Goal: Information Seeking & Learning: Learn about a topic

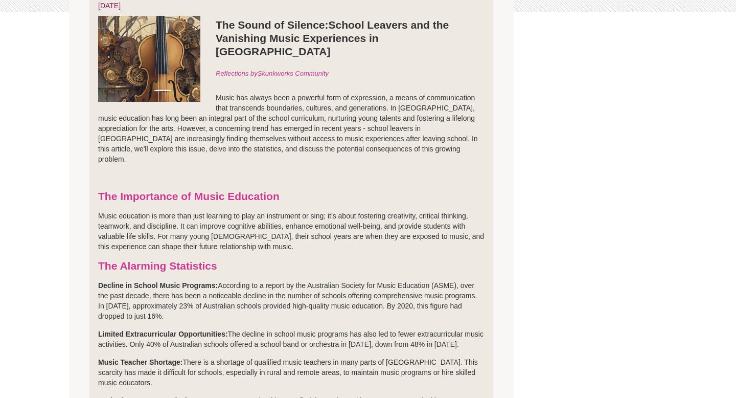
scroll to position [293, 0]
click at [370, 221] on p "Music education is more than just learning to play an instrument or sing; it's …" at bounding box center [291, 230] width 387 height 41
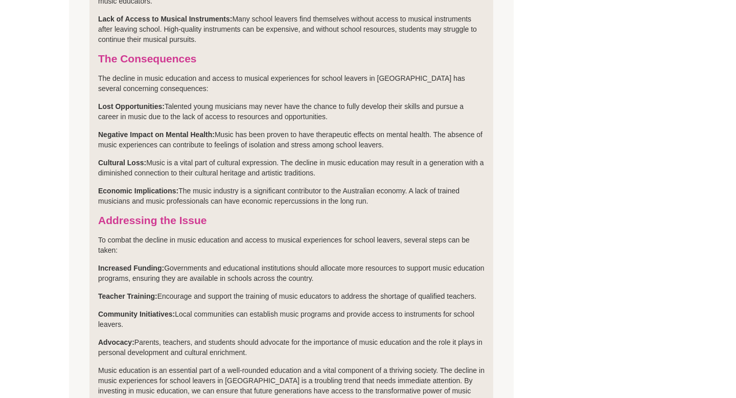
scroll to position [676, 0]
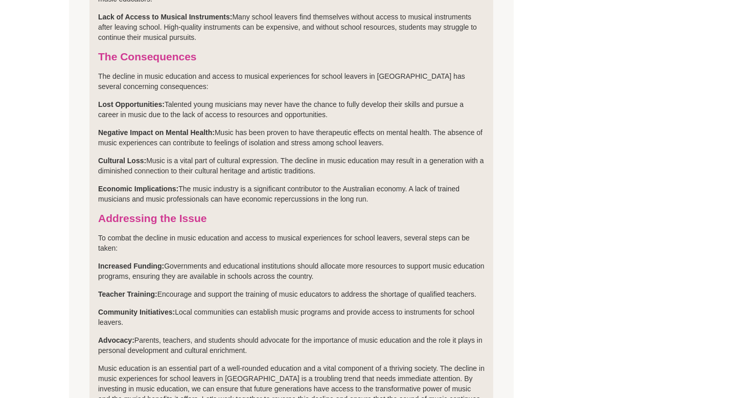
click at [470, 70] on li "› The Sound of Silence: School Leavers and the Vanishing Music Experiences in […" at bounding box center [291, 30] width 404 height 913
click at [325, 99] on p "Lost Opportunities: Talented young musicians may never have the chance to fully…" at bounding box center [291, 109] width 387 height 20
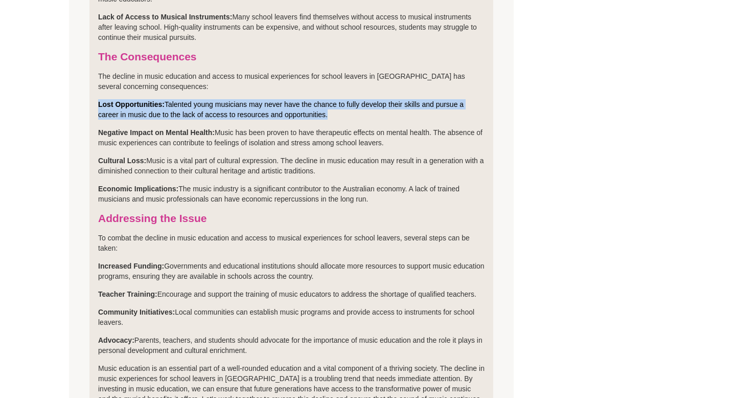
click at [325, 99] on p "Lost Opportunities: Talented young musicians may never have the chance to fully…" at bounding box center [291, 109] width 387 height 20
click at [349, 99] on p "Lost Opportunities: Talented young musicians may never have the chance to fully…" at bounding box center [291, 109] width 387 height 20
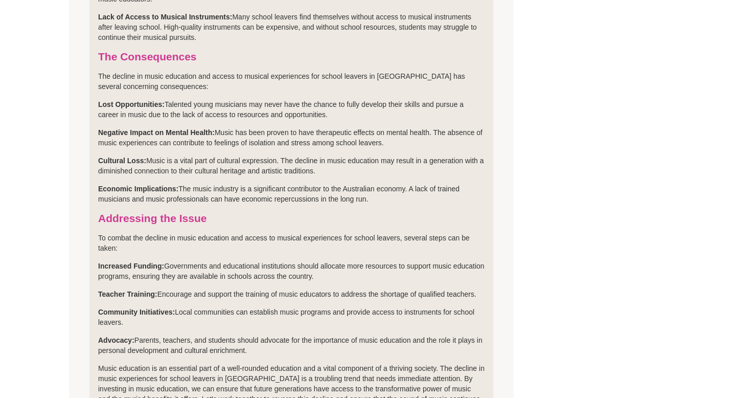
click at [371, 127] on p "Negative Impact on Mental Health: Music has been proven to have therapeutic eff…" at bounding box center [291, 137] width 387 height 20
click at [399, 127] on p "Negative Impact on Mental Health: Music has been proven to have therapeutic eff…" at bounding box center [291, 137] width 387 height 20
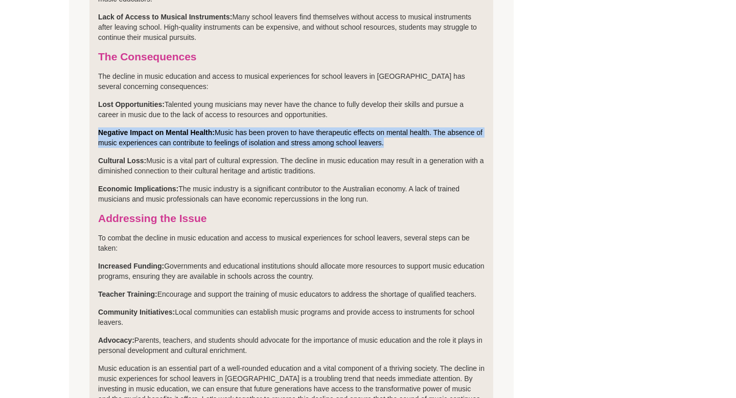
click at [399, 127] on p "Negative Impact on Mental Health: Music has been proven to have therapeutic eff…" at bounding box center [291, 137] width 387 height 20
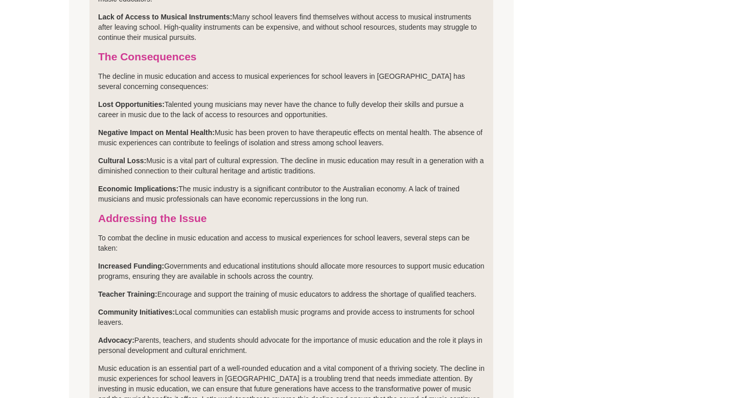
click at [404, 127] on p "Negative Impact on Mental Health: Music has been proven to have therapeutic eff…" at bounding box center [291, 137] width 387 height 20
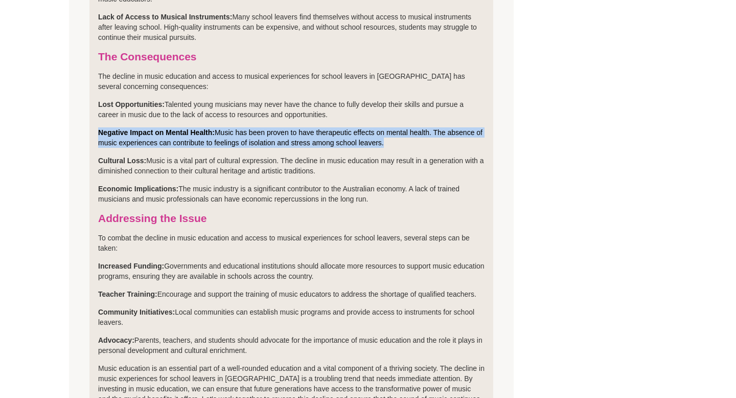
drag, startPoint x: 407, startPoint y: 121, endPoint x: 350, endPoint y: 115, distance: 57.1
click at [350, 127] on p "Negative Impact on Mental Health: Music has been proven to have therapeutic eff…" at bounding box center [291, 137] width 387 height 20
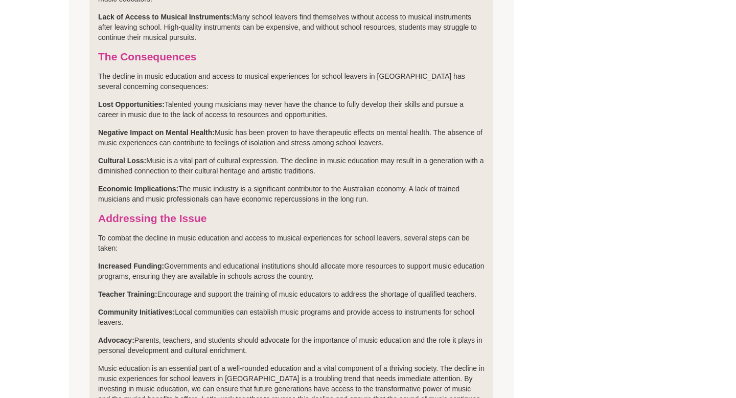
click at [419, 127] on p "Negative Impact on Mental Health: Music has been proven to have therapeutic eff…" at bounding box center [291, 137] width 387 height 20
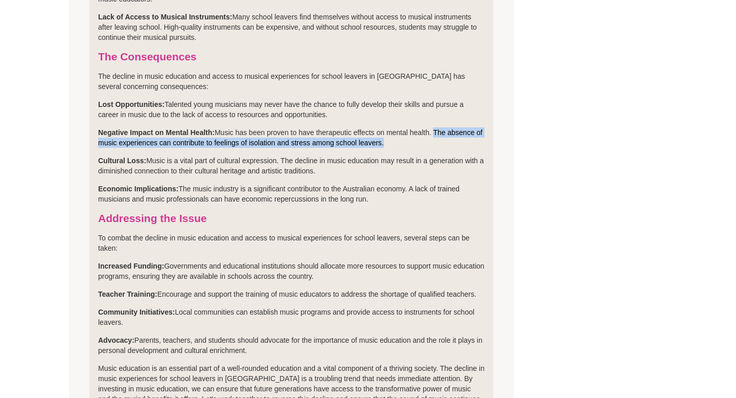
drag, startPoint x: 438, startPoint y: 108, endPoint x: 441, endPoint y: 122, distance: 13.6
click at [441, 127] on p "Negative Impact on Mental Health: Music has been proven to have therapeutic eff…" at bounding box center [291, 137] width 387 height 20
